Goal: Task Accomplishment & Management: Manage account settings

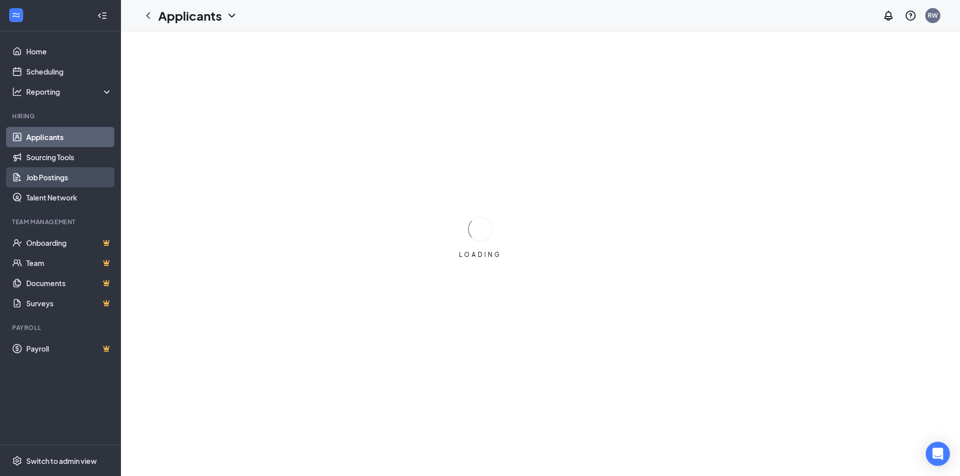
click at [54, 178] on link "Job Postings" at bounding box center [69, 177] width 86 height 20
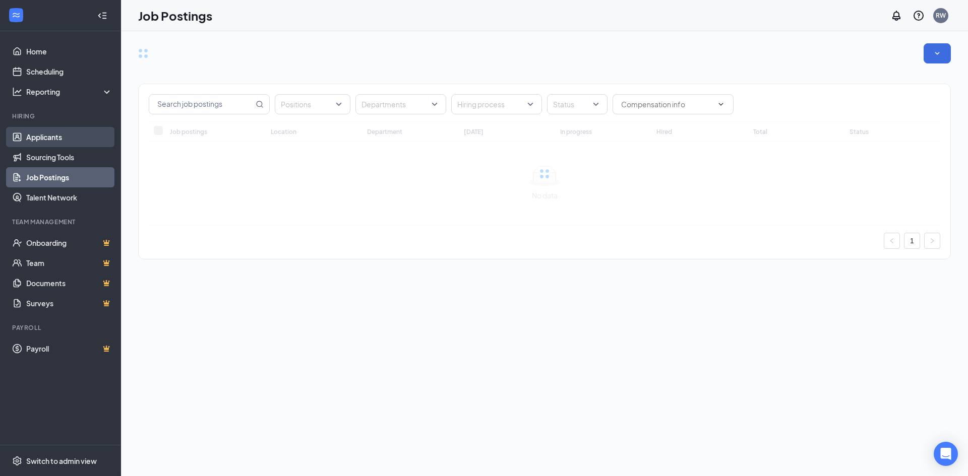
click at [53, 141] on link "Applicants" at bounding box center [69, 137] width 86 height 20
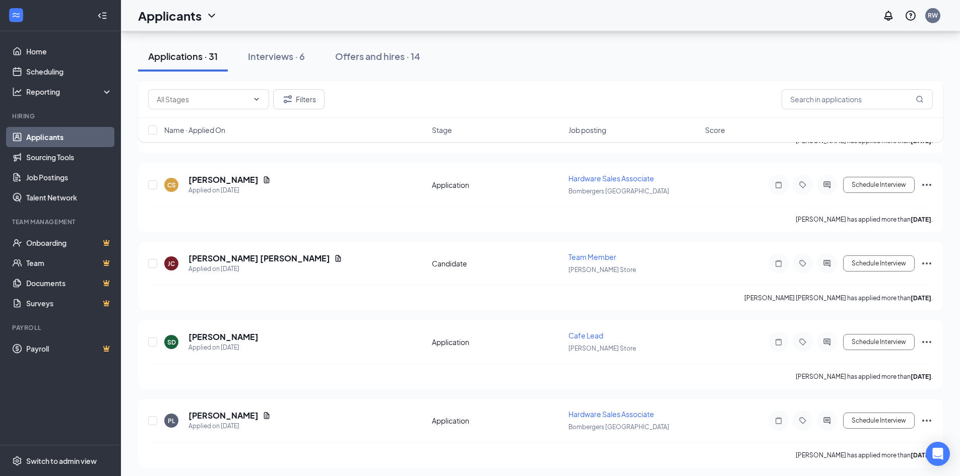
scroll to position [655, 0]
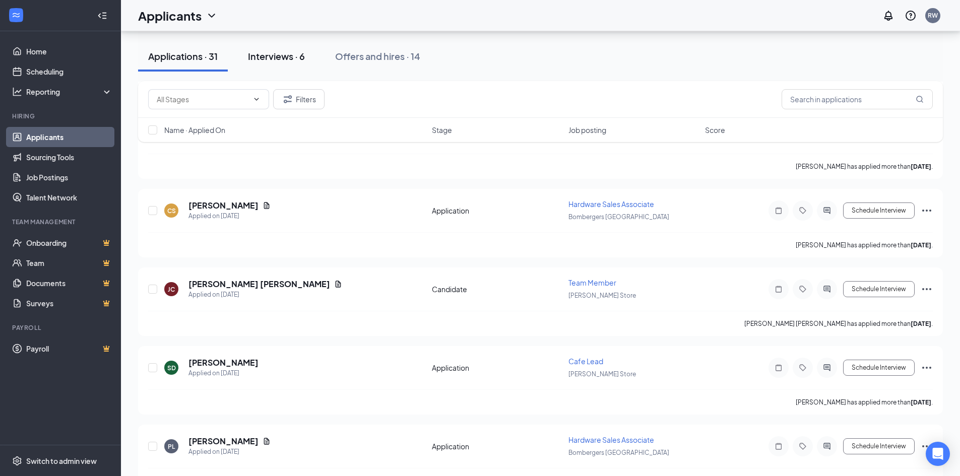
click at [284, 56] on div "Interviews · 6" at bounding box center [276, 56] width 57 height 13
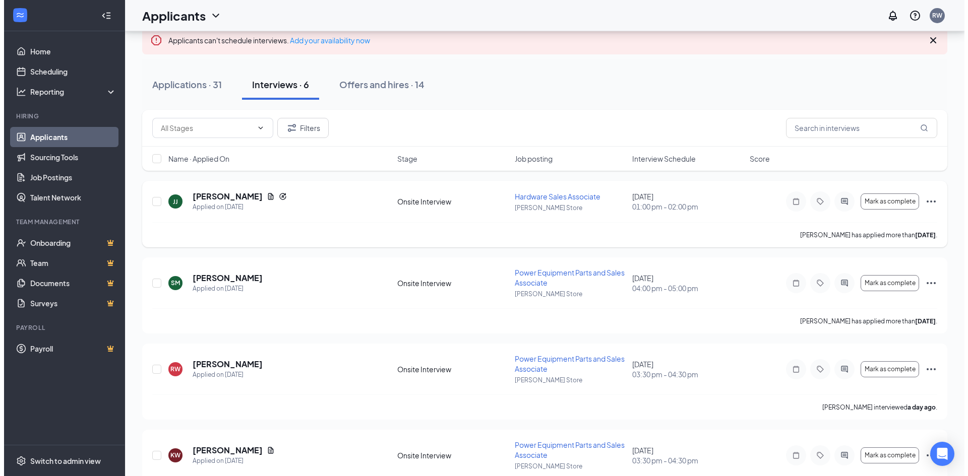
scroll to position [101, 0]
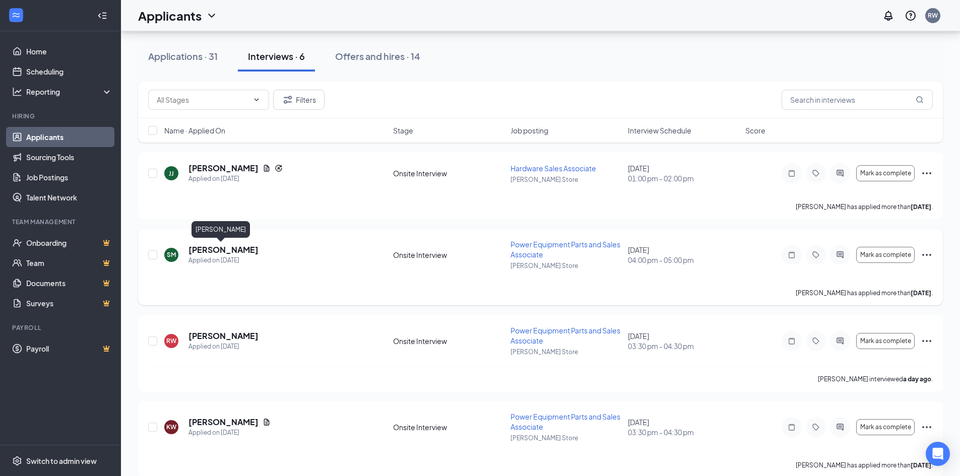
click at [224, 248] on h5 "[PERSON_NAME]" at bounding box center [224, 249] width 70 height 11
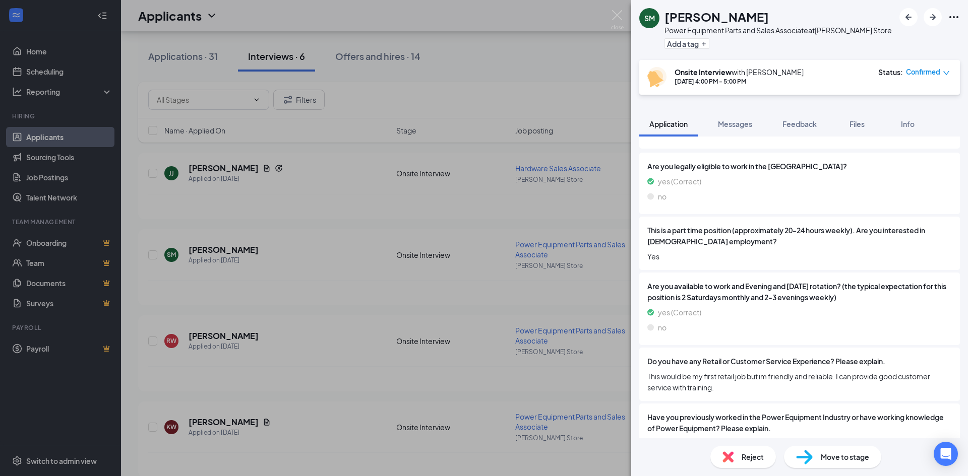
scroll to position [79, 0]
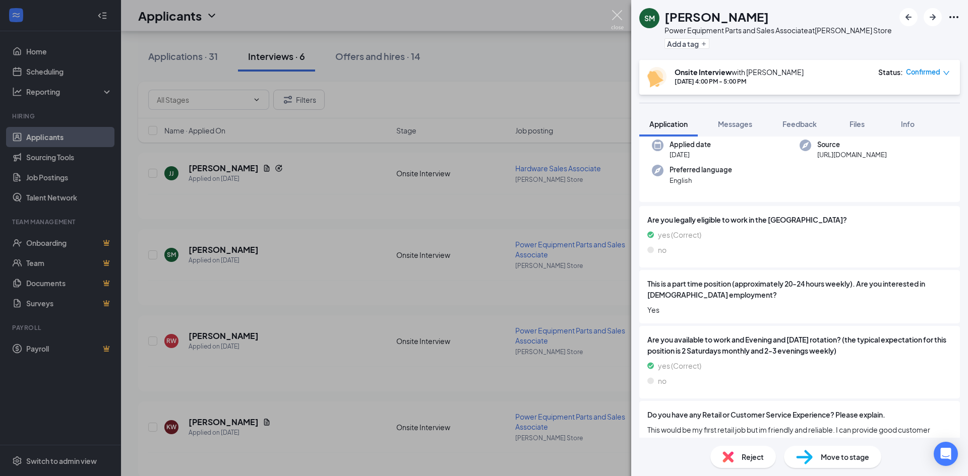
click at [620, 20] on img at bounding box center [617, 20] width 13 height 20
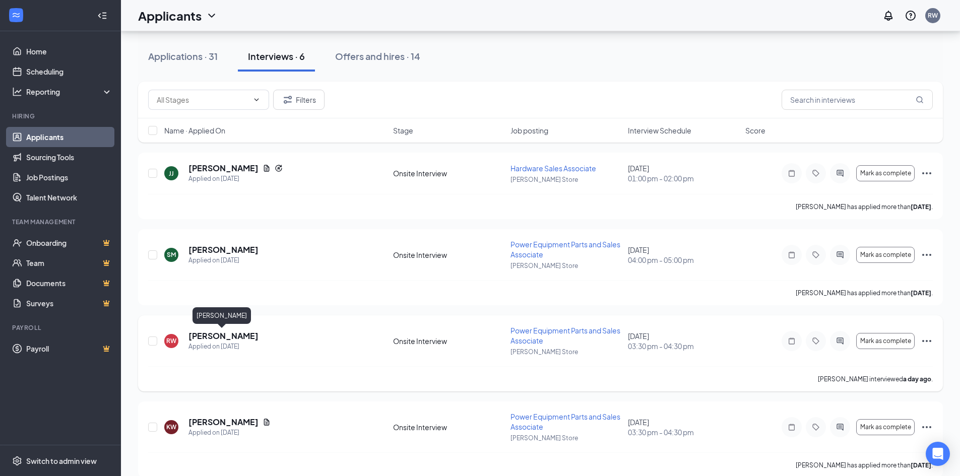
click at [223, 332] on h5 "[PERSON_NAME]" at bounding box center [224, 336] width 70 height 11
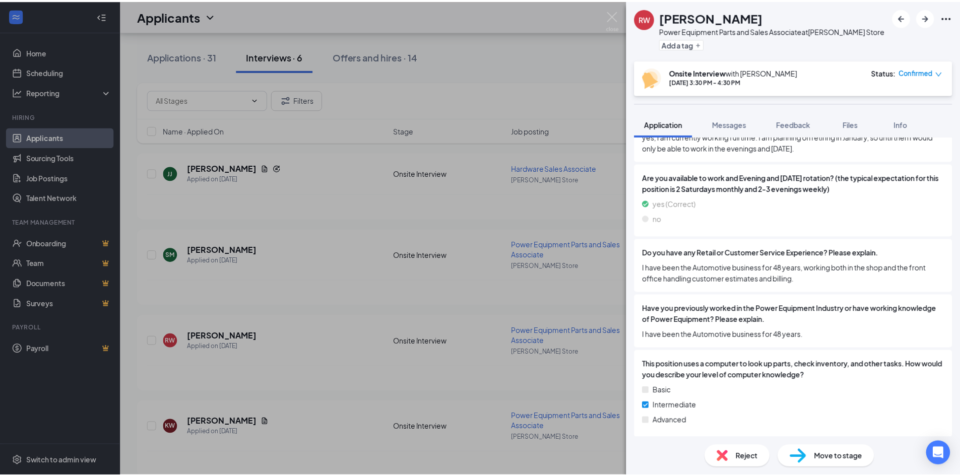
scroll to position [297, 0]
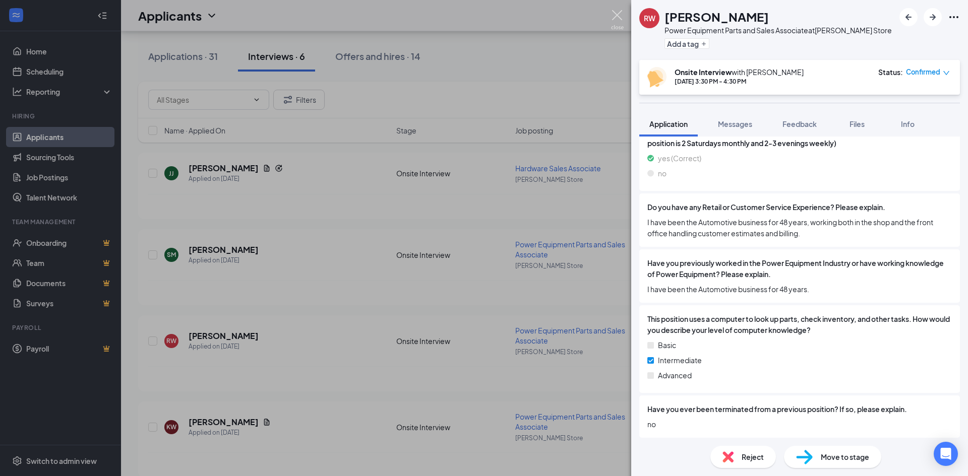
click at [617, 16] on img at bounding box center [617, 20] width 13 height 20
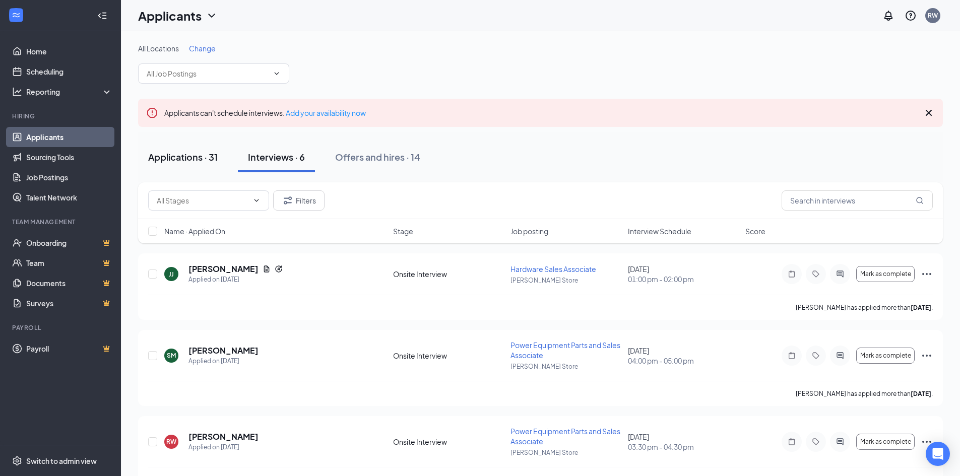
click at [189, 153] on div "Applications · 31" at bounding box center [183, 157] width 70 height 13
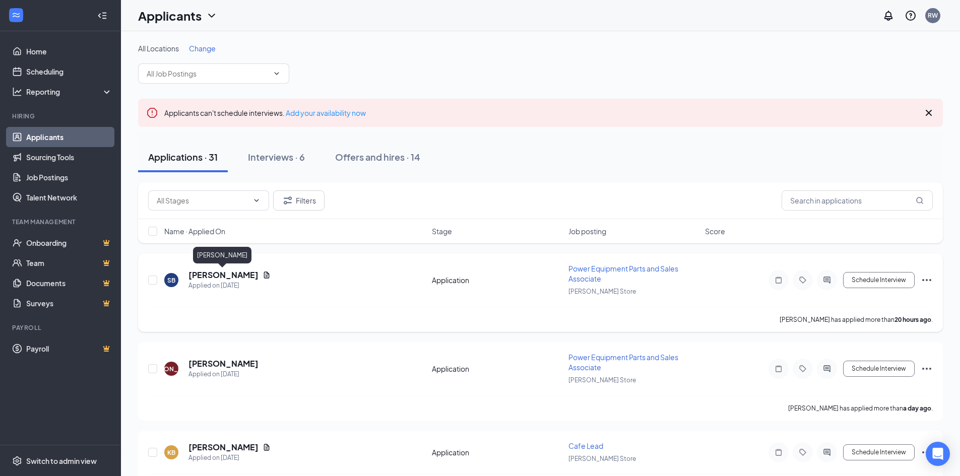
click at [243, 275] on h5 "[PERSON_NAME]" at bounding box center [224, 275] width 70 height 11
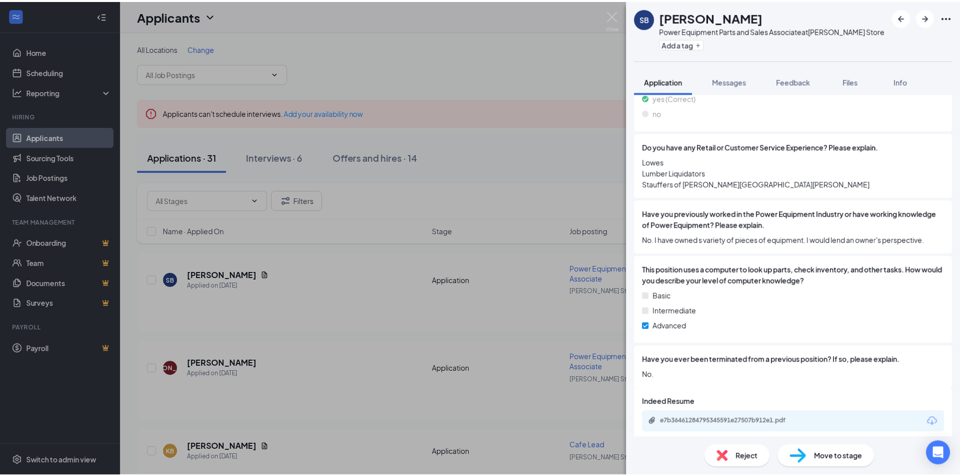
scroll to position [335, 0]
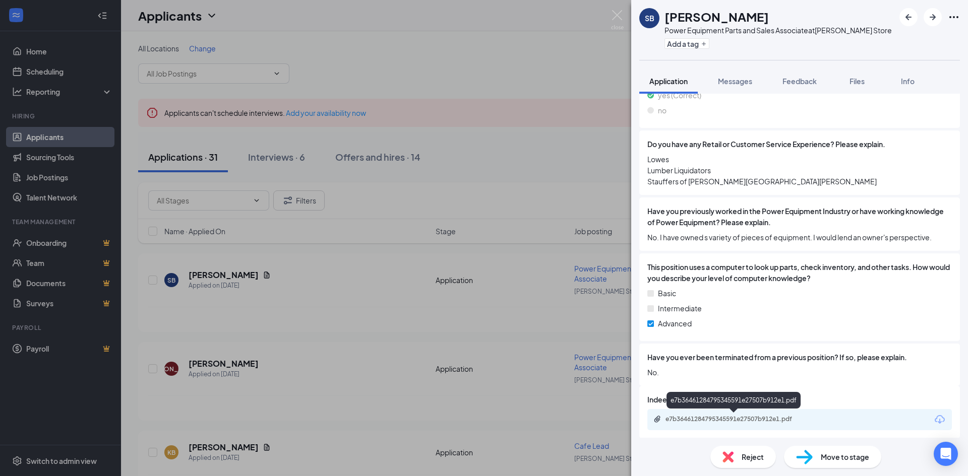
click at [783, 420] on div "e7b36461284795345591e27507b912e1.pdf" at bounding box center [735, 419] width 141 height 8
click at [621, 11] on img at bounding box center [617, 20] width 13 height 20
